Goal: Task Accomplishment & Management: Manage account settings

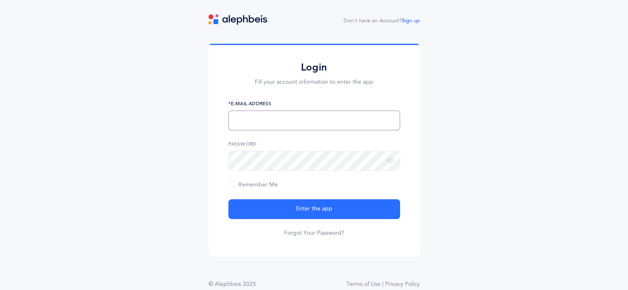
click at [290, 121] on input "text" at bounding box center [315, 121] width 172 height 20
type input "[EMAIL_ADDRESS][DOMAIN_NAME]"
drag, startPoint x: 312, startPoint y: 228, endPoint x: 316, endPoint y: 233, distance: 6.0
click at [316, 233] on link "Forgot Your Password?" at bounding box center [314, 233] width 60 height 8
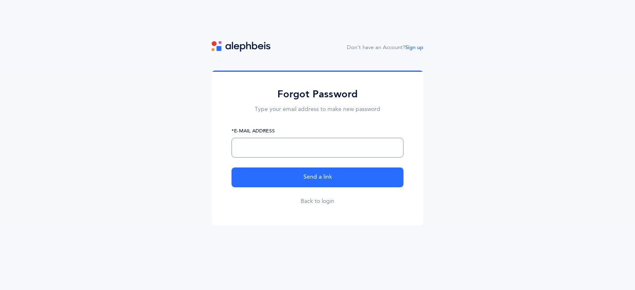
click at [260, 145] on input "text" at bounding box center [317, 148] width 172 height 20
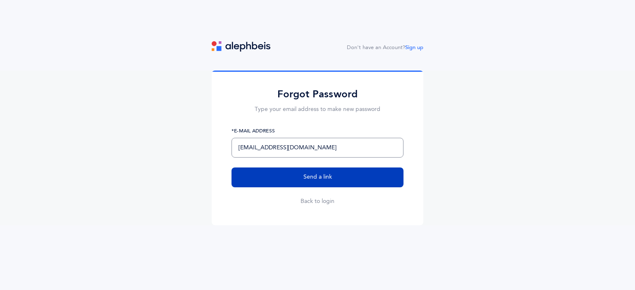
type input "[EMAIL_ADDRESS][DOMAIN_NAME]"
click at [279, 176] on button "Send a link" at bounding box center [317, 178] width 172 height 20
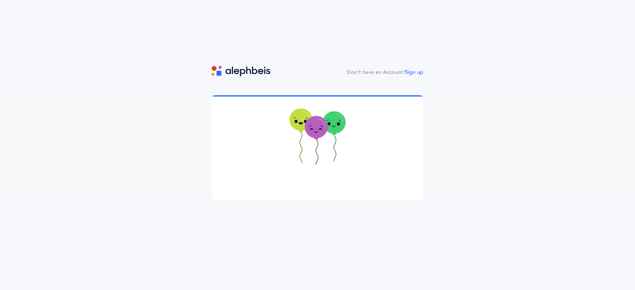
click at [333, 144] on icon at bounding box center [317, 138] width 56 height 59
click at [311, 129] on icon at bounding box center [316, 128] width 23 height 22
click at [326, 127] on icon at bounding box center [316, 128] width 23 height 22
click at [311, 128] on icon at bounding box center [316, 128] width 23 height 22
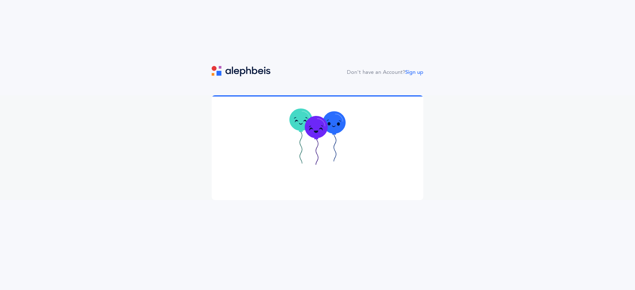
click at [299, 122] on icon at bounding box center [300, 120] width 23 height 22
